Goal: Browse casually

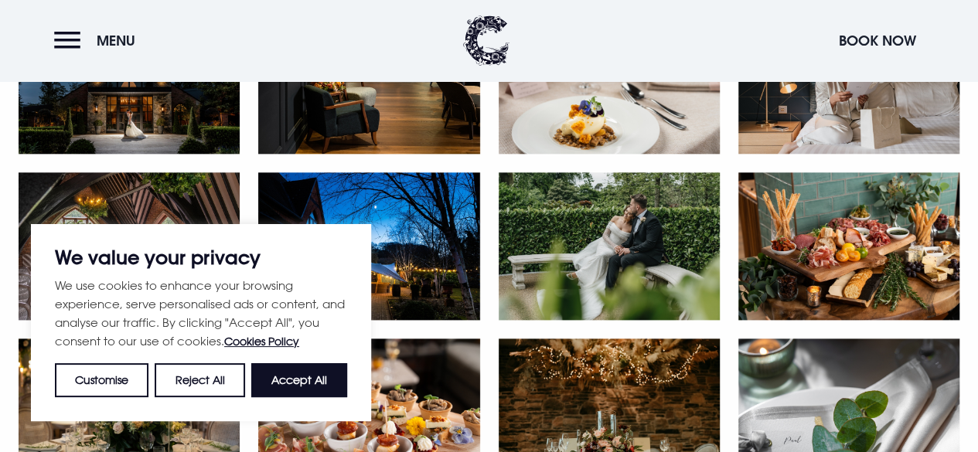
scroll to position [818, 0]
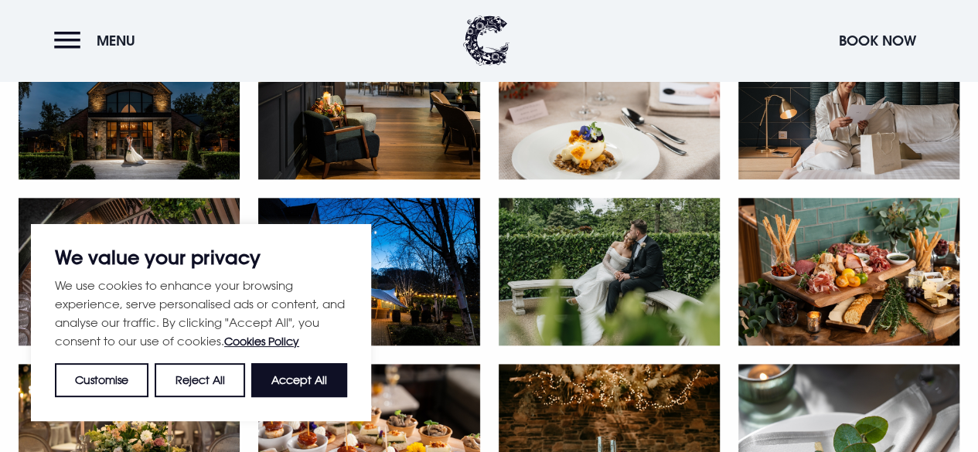
drag, startPoint x: 989, startPoint y: 35, endPoint x: 977, endPoint y: 101, distance: 67.5
click at [306, 370] on button "Accept All" at bounding box center [299, 380] width 96 height 34
checkbox input "true"
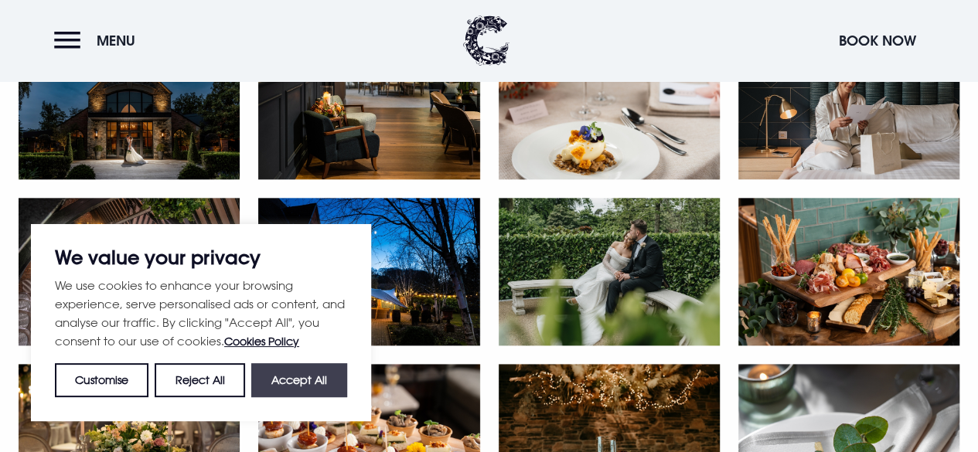
checkbox input "true"
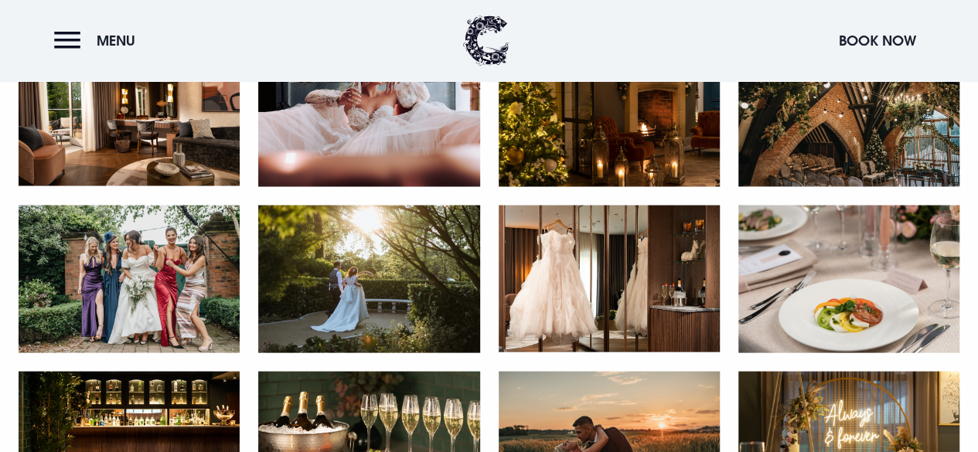
scroll to position [1463, 0]
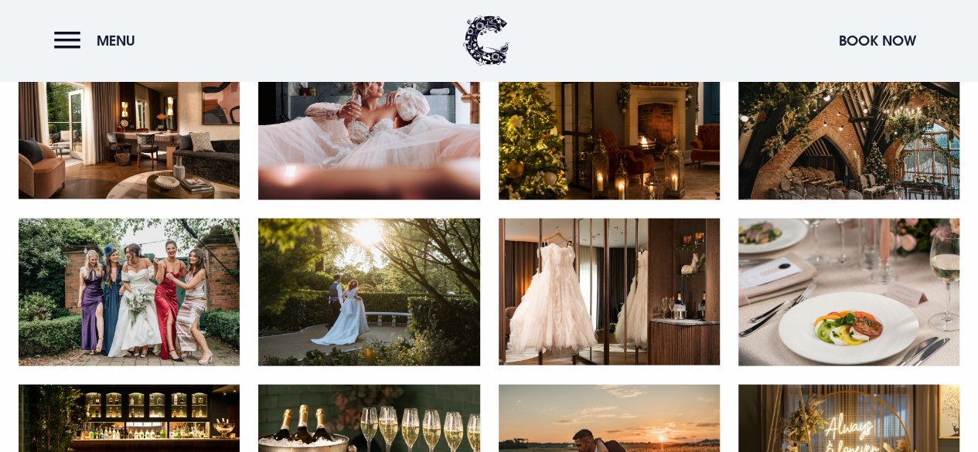
click at [152, 153] on img at bounding box center [129, 126] width 221 height 148
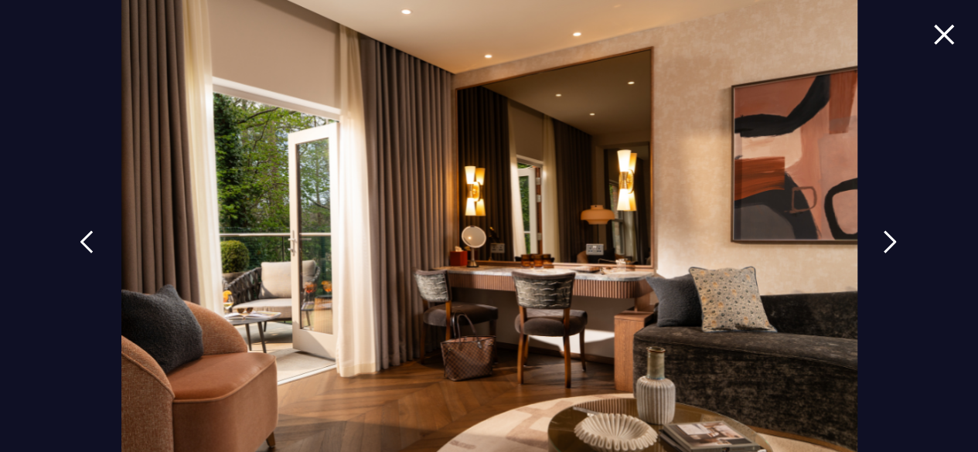
click at [933, 33] on img at bounding box center [944, 34] width 22 height 21
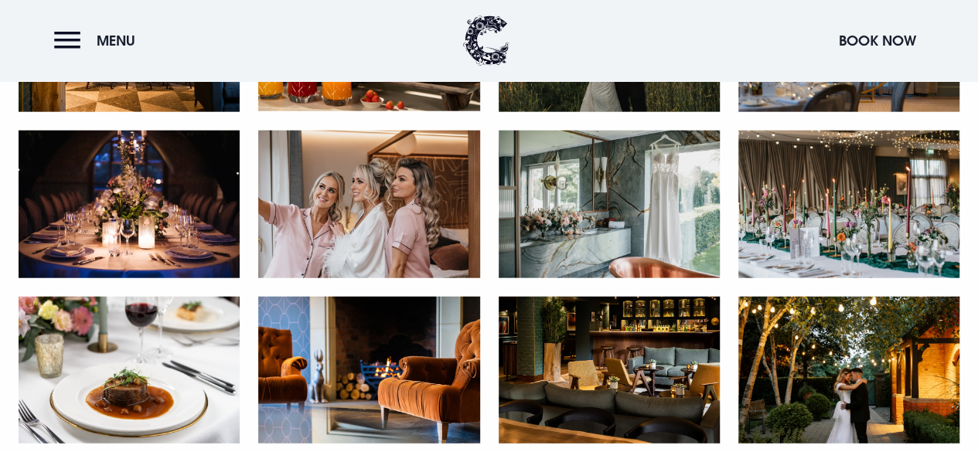
scroll to position [1896, 0]
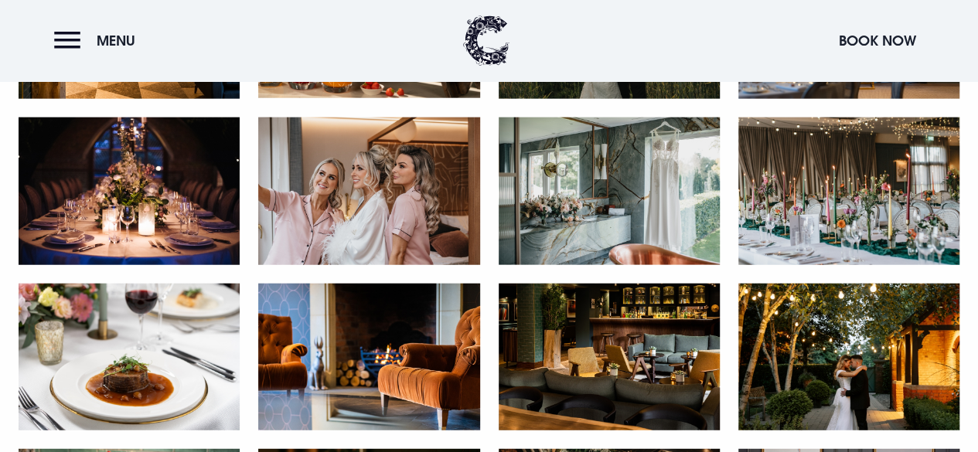
click at [595, 229] on img at bounding box center [609, 192] width 221 height 148
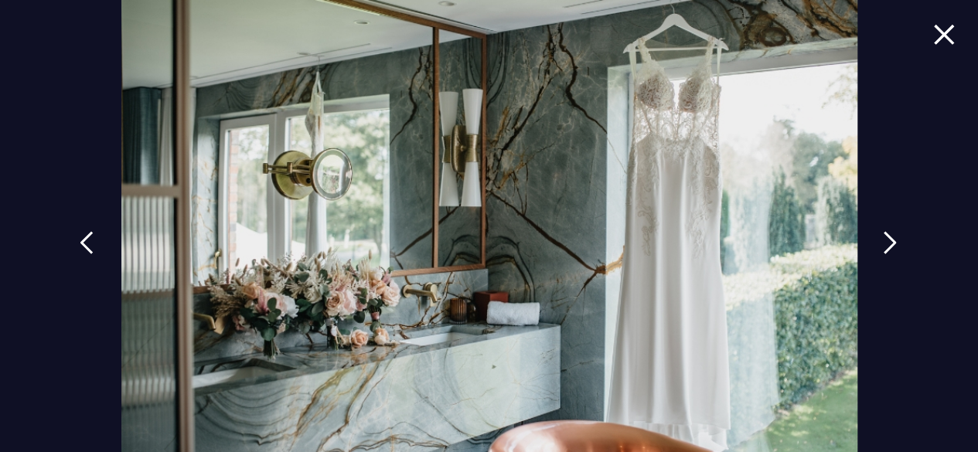
click at [933, 26] on img at bounding box center [944, 34] width 22 height 21
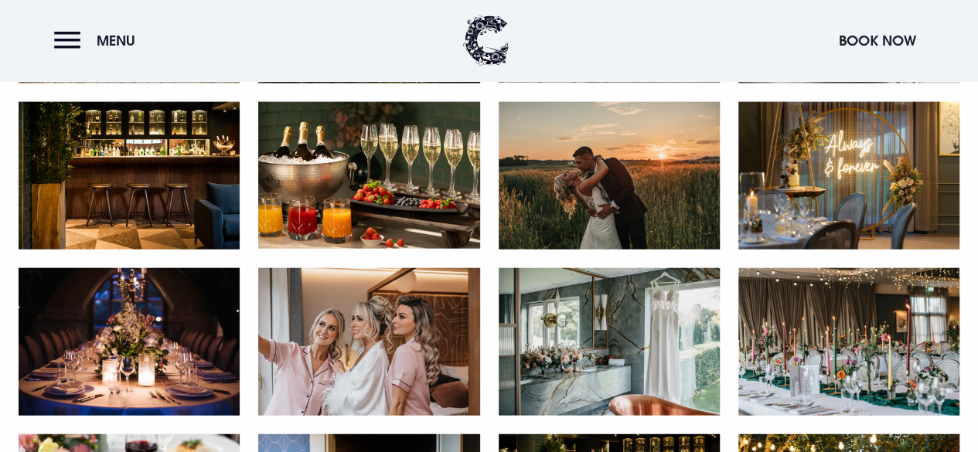
scroll to position [1706, 0]
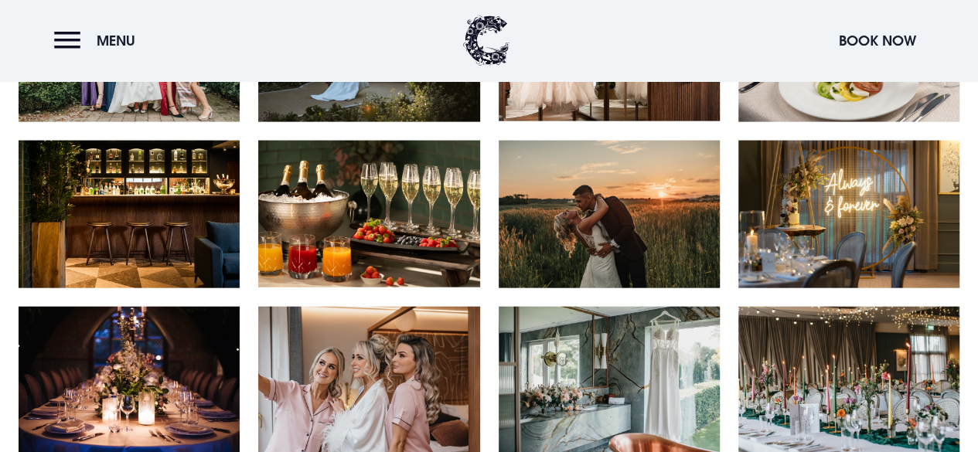
click at [604, 356] on img at bounding box center [609, 381] width 221 height 148
